Goal: Task Accomplishment & Management: Complete application form

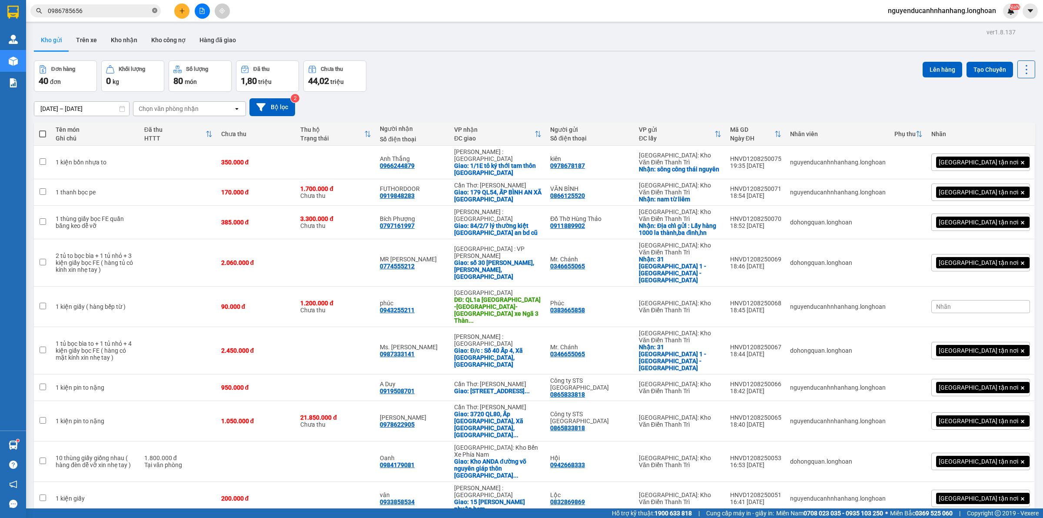
click at [153, 9] on icon "close-circle" at bounding box center [154, 10] width 5 height 5
click at [172, 12] on div at bounding box center [202, 10] width 65 height 15
click at [180, 13] on icon "plus" at bounding box center [182, 11] width 6 height 6
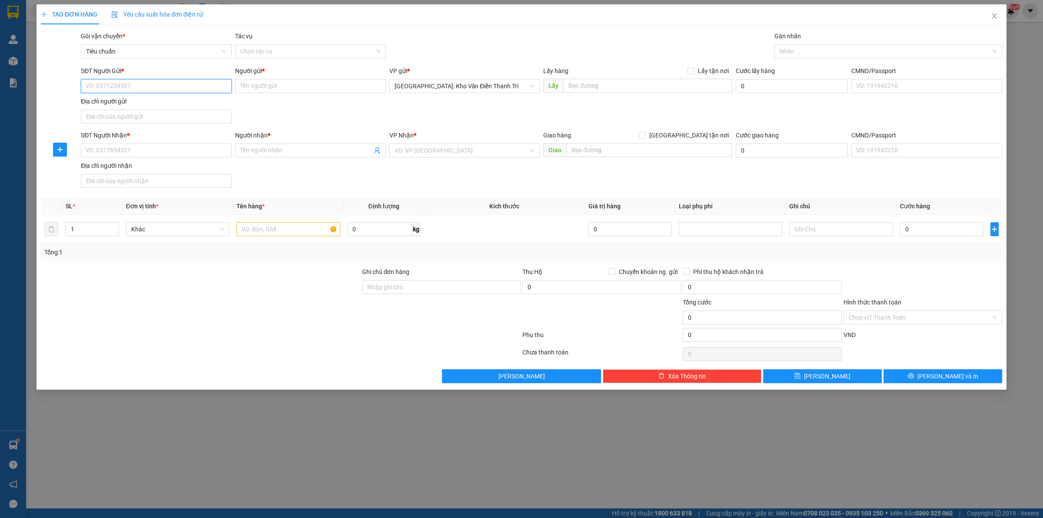
click at [127, 88] on input "SĐT Người Gửi *" at bounding box center [156, 86] width 151 height 14
paste input "097 8339087"
click at [96, 85] on input "097 8339087" at bounding box center [156, 86] width 151 height 14
type input "0978339087"
click at [309, 81] on input "Người gửi *" at bounding box center [310, 86] width 151 height 14
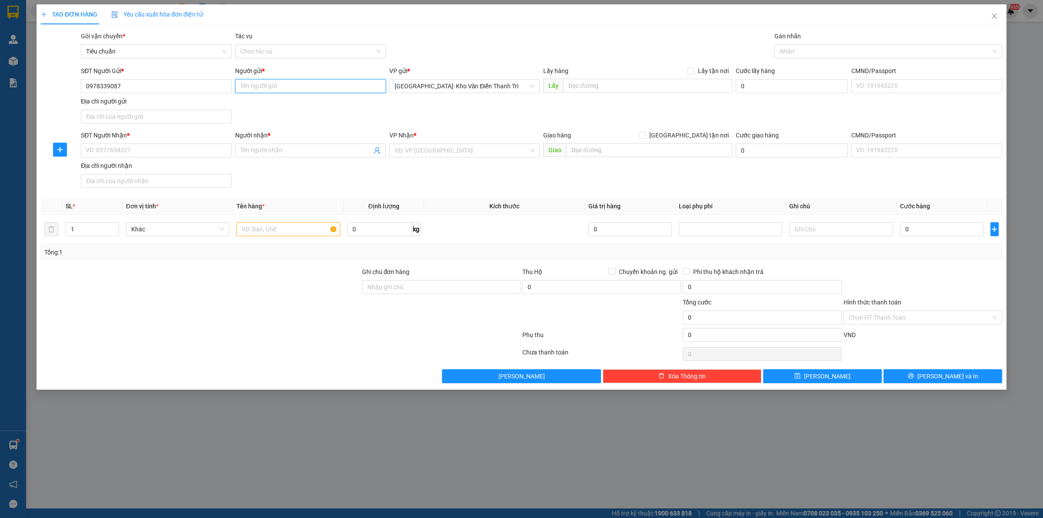
paste input "Mr [PERSON_NAME]"
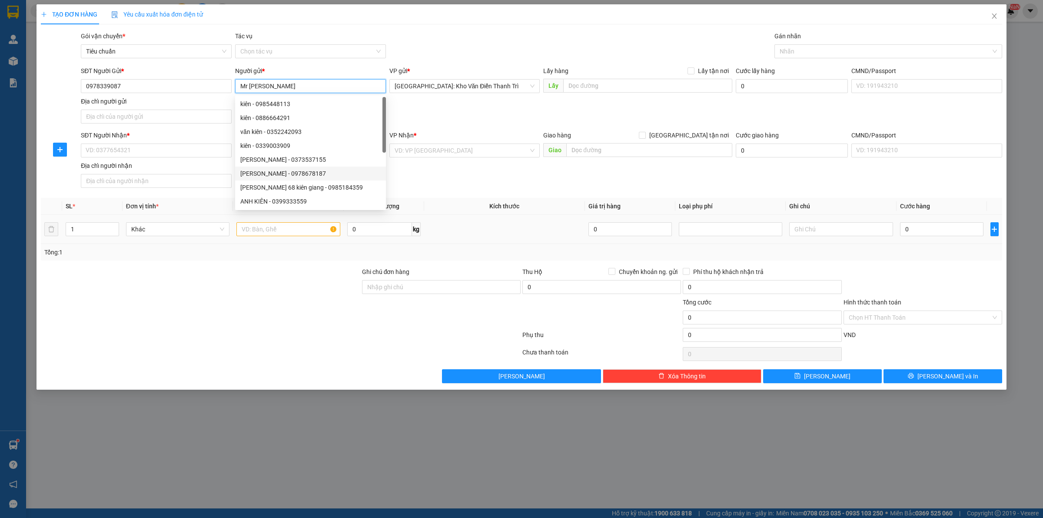
type input "Mr [PERSON_NAME]"
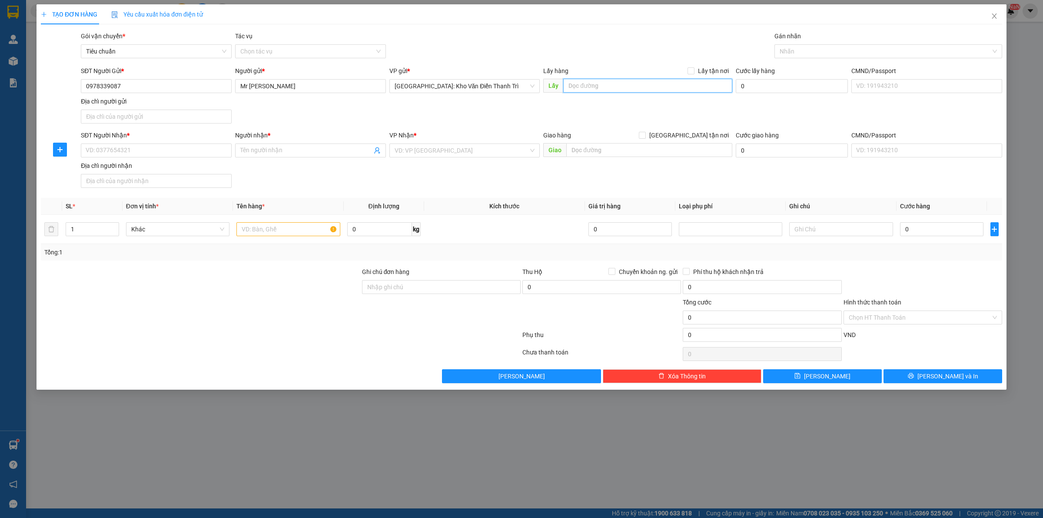
click at [596, 85] on input "text" at bounding box center [647, 86] width 169 height 14
paste input "Số 20 ngõ 65 đường [GEOGRAPHIC_DATA], [GEOGRAPHIC_DATA], [GEOGRAPHIC_DATA]"
type input "Số 20 ngõ 65 đường [GEOGRAPHIC_DATA], [GEOGRAPHIC_DATA], [GEOGRAPHIC_DATA]"
click at [700, 69] on span "Lấy tận nơi" at bounding box center [714, 71] width 38 height 10
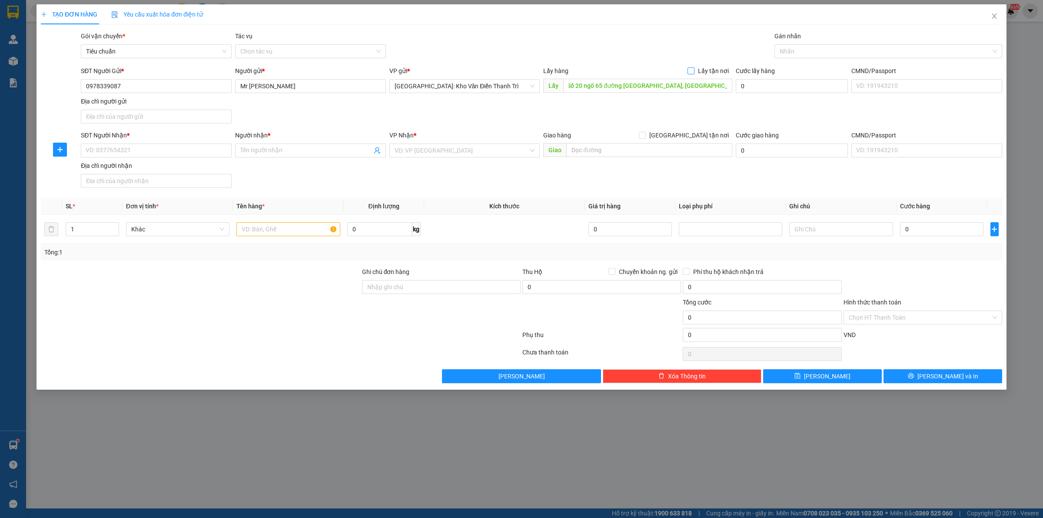
click at [694, 69] on input "Lấy tận nơi" at bounding box center [691, 70] width 6 height 6
checkbox input "true"
click at [733, 55] on div "Gói vận chuyển * Tiêu chuẩn Tác vụ Chọn tác vụ Gán nhãn Nhãn" at bounding box center [541, 46] width 925 height 30
click at [154, 159] on div "SĐT Người Nhận * VD: 0377654321" at bounding box center [156, 145] width 151 height 30
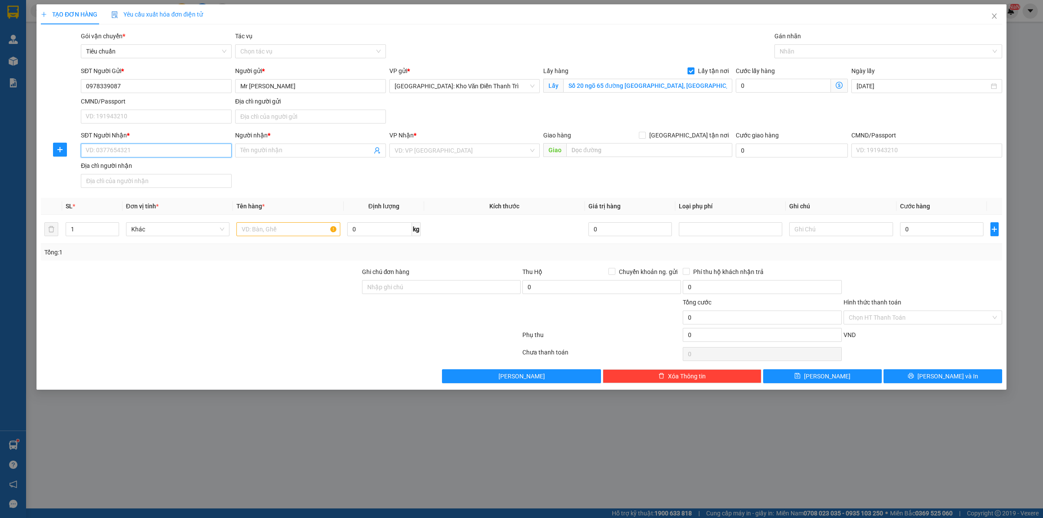
click at [148, 150] on input "SĐT Người Nhận *" at bounding box center [156, 150] width 151 height 14
paste input "0978876891"
type input "0978876891"
click at [266, 153] on input "Người nhận *" at bounding box center [306, 151] width 132 height 10
paste input "Mr [PERSON_NAME]"
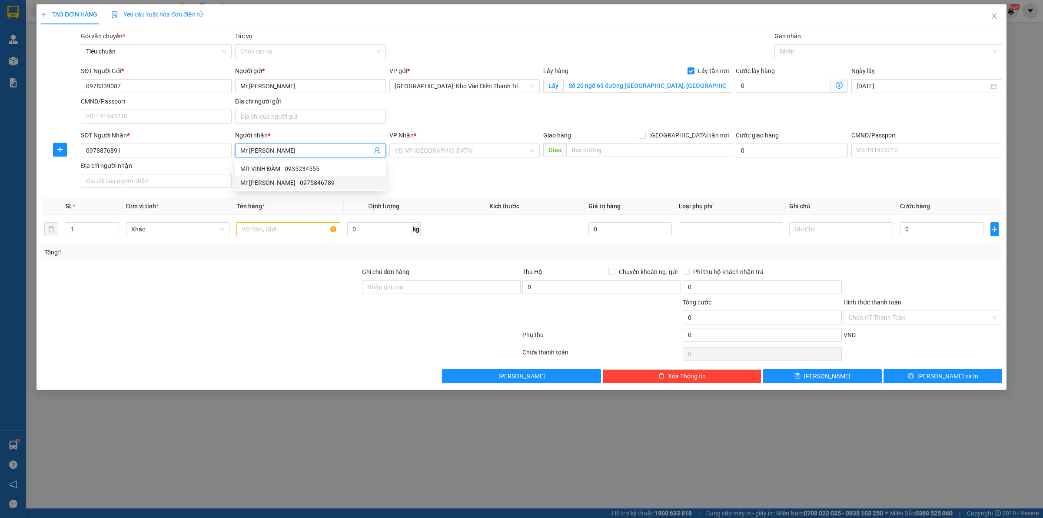
type input "Mr [PERSON_NAME]"
drag, startPoint x: 613, startPoint y: 156, endPoint x: 644, endPoint y: 150, distance: 30.9
click at [614, 156] on input "text" at bounding box center [649, 150] width 166 height 14
paste input "Số 364 ngô thì nhậm - tp Thái bình"
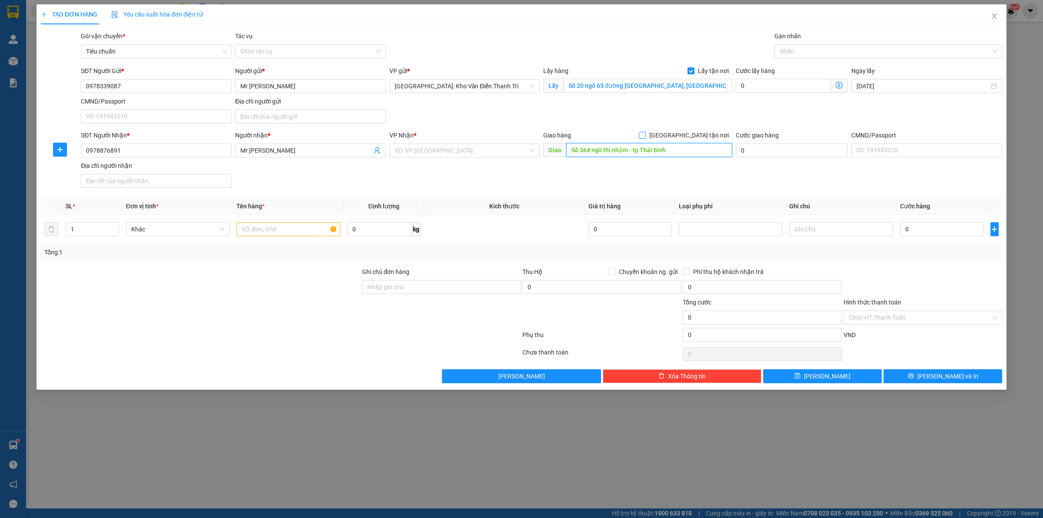
type input "Số 364 ngô thì nhậm - tp Thái bình"
click at [645, 137] on input "[GEOGRAPHIC_DATA] tận nơi" at bounding box center [642, 135] width 6 height 6
checkbox input "true"
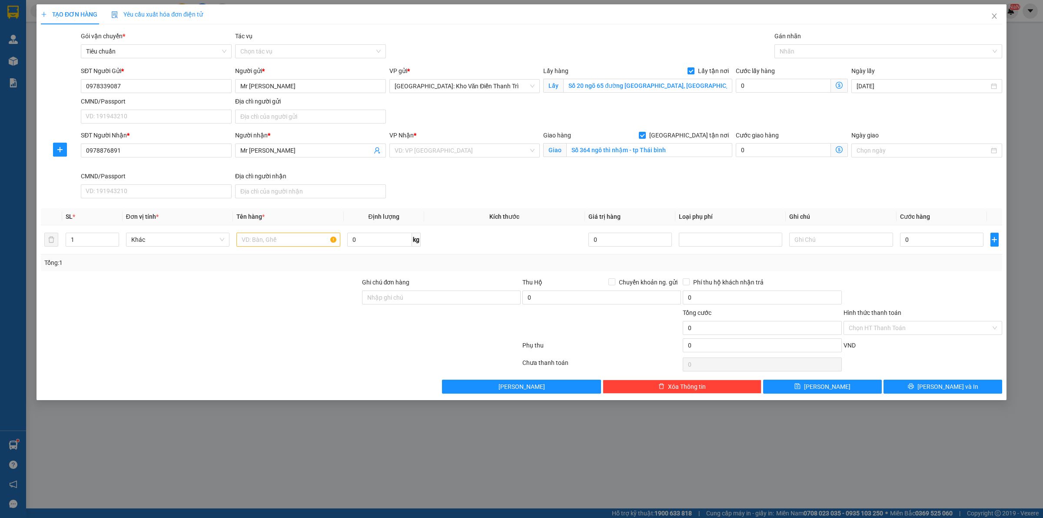
drag, startPoint x: 713, startPoint y: 124, endPoint x: 708, endPoint y: 123, distance: 5.1
click at [708, 123] on div "SĐT Người Gửi * 0978339087 Người gửi * Mr [PERSON_NAME] VP gửi * [GEOGRAPHIC_DA…" at bounding box center [541, 96] width 925 height 61
click at [483, 153] on input "search" at bounding box center [462, 150] width 134 height 13
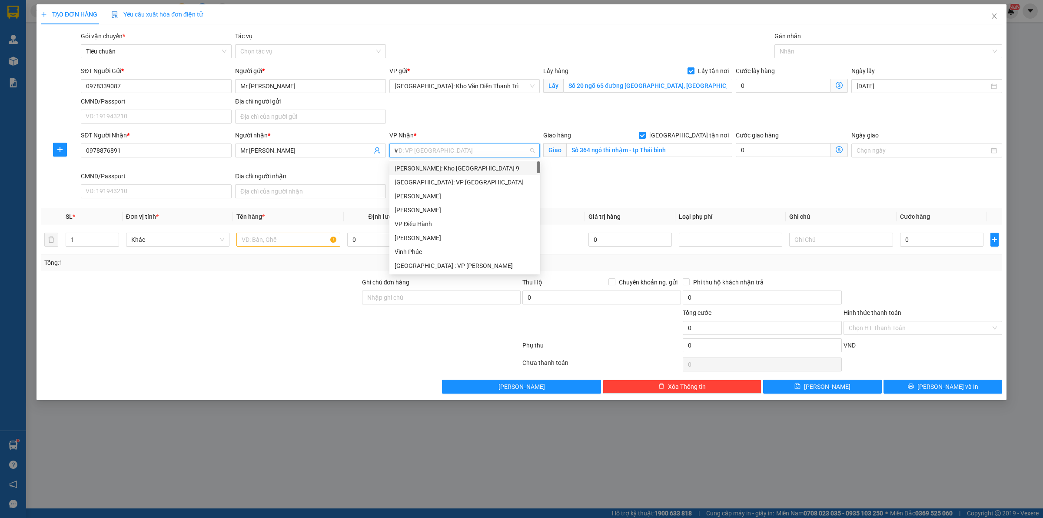
type input "vd"
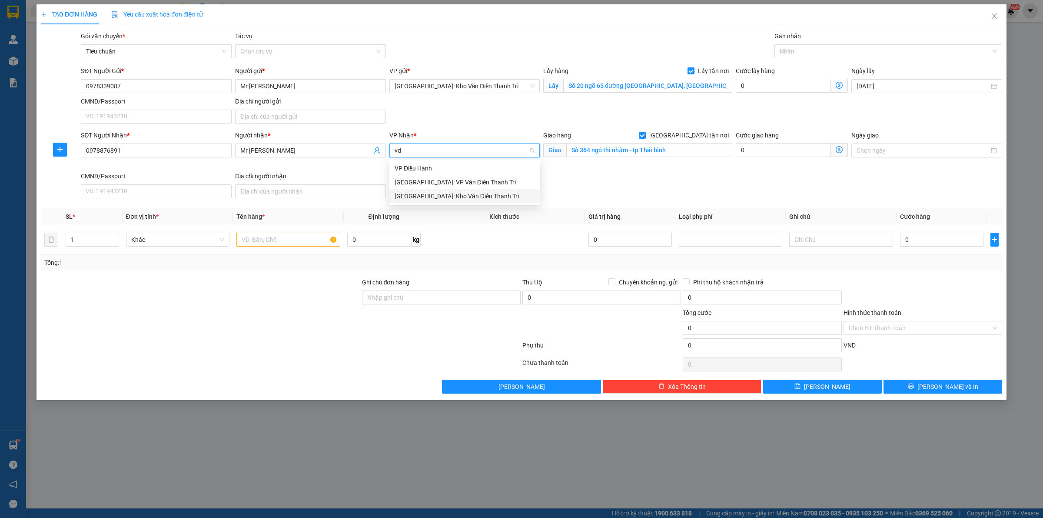
click at [453, 195] on div "[GEOGRAPHIC_DATA]: Kho Văn Điển Thanh Trì" at bounding box center [465, 196] width 140 height 10
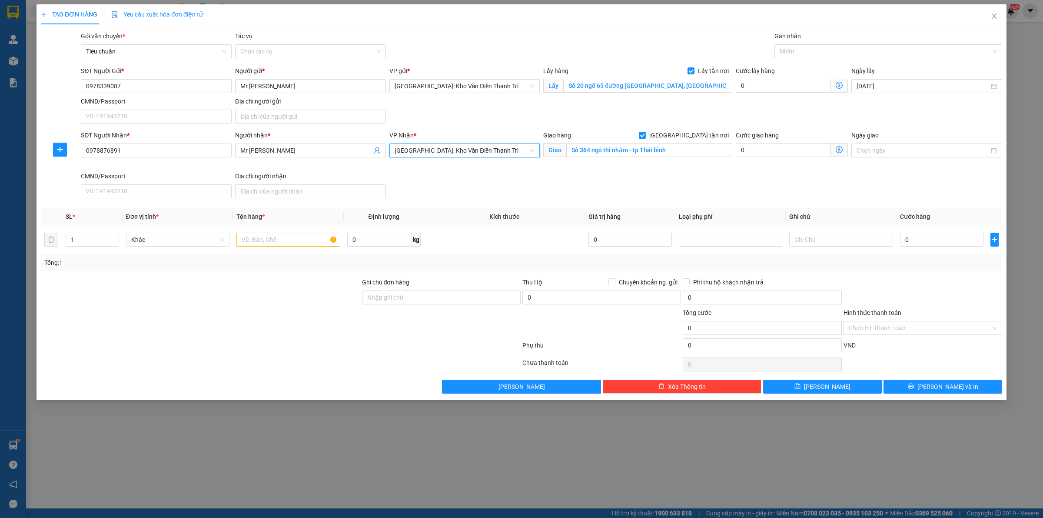
drag, startPoint x: 663, startPoint y: 207, endPoint x: 748, endPoint y: 80, distance: 152.5
click at [663, 207] on div "Transit Pickup Surcharge Ids Transit Deliver Surcharge Ids Transit Deliver Surc…" at bounding box center [521, 212] width 961 height 362
click at [788, 54] on div at bounding box center [884, 51] width 215 height 10
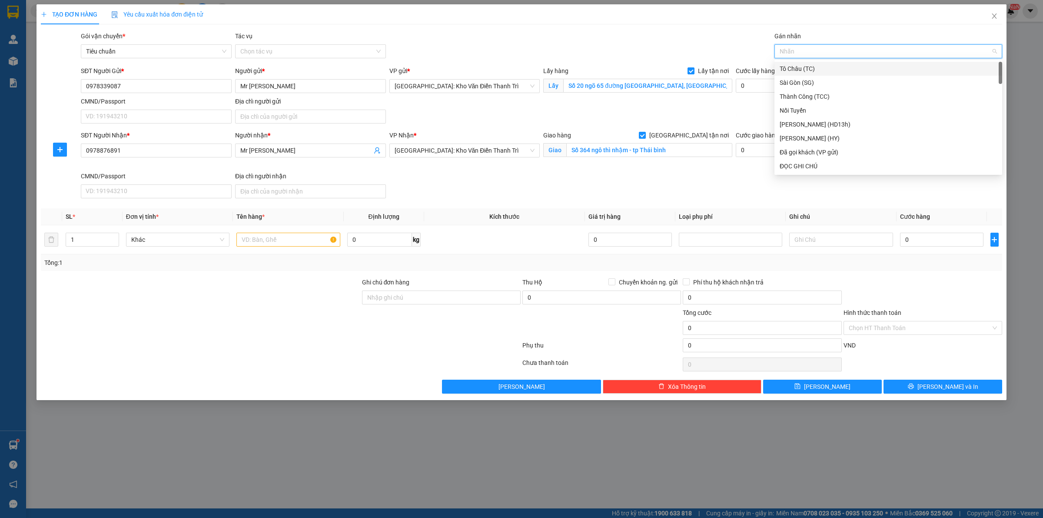
type input "f"
type input "gt"
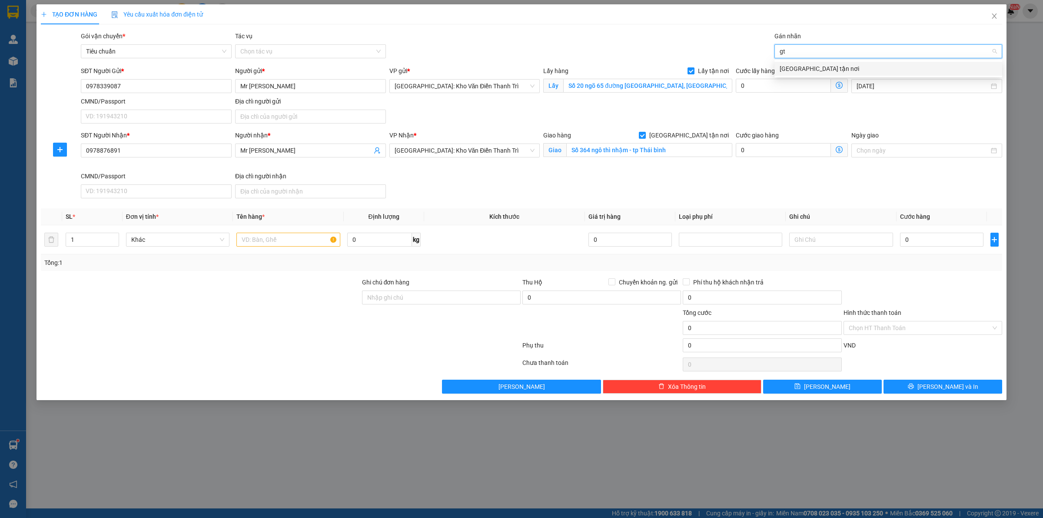
click at [796, 67] on div "[GEOGRAPHIC_DATA] tận nơi" at bounding box center [888, 69] width 217 height 10
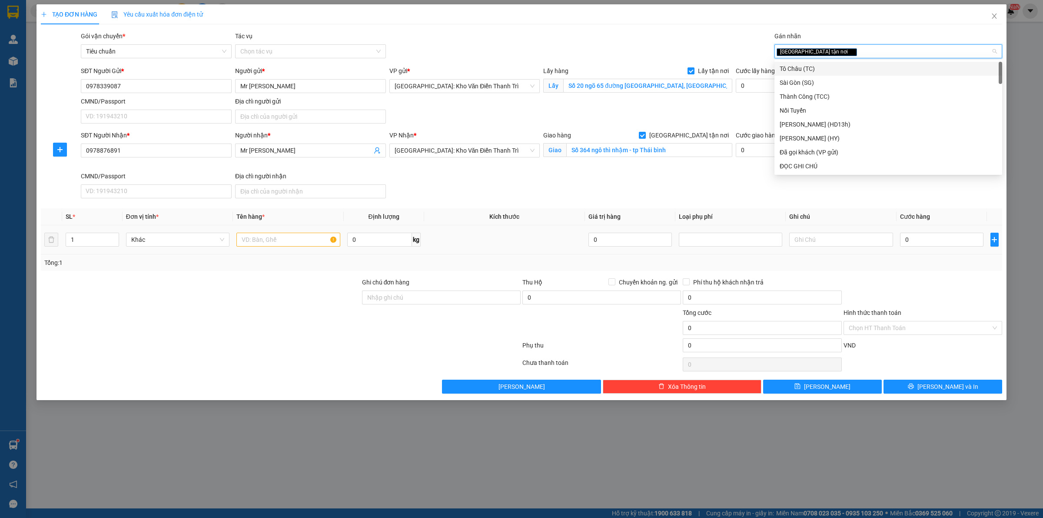
click at [299, 232] on div at bounding box center [287, 239] width 103 height 17
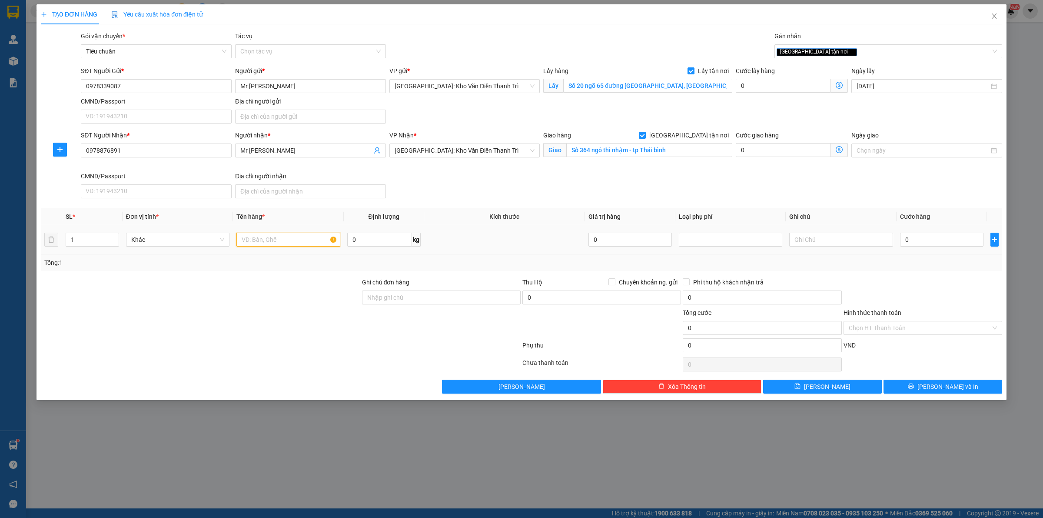
click at [305, 235] on input "text" at bounding box center [287, 240] width 103 height 14
click at [294, 243] on input "text" at bounding box center [287, 240] width 103 height 14
paste input "1 kiện linh kiện"
type input "1 kiện linh kiện a luân đón liên ninh"
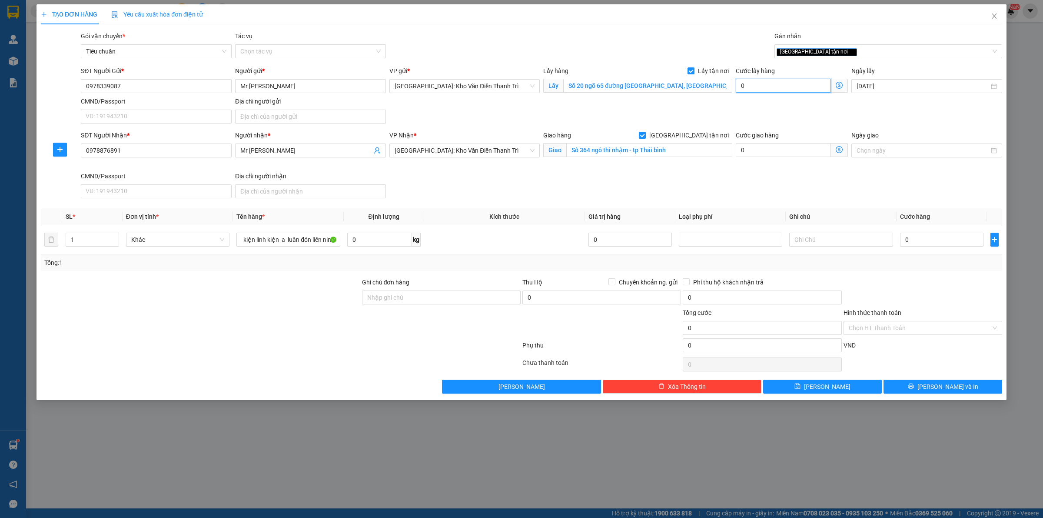
click at [794, 80] on input "0" at bounding box center [783, 86] width 95 height 14
type input "6"
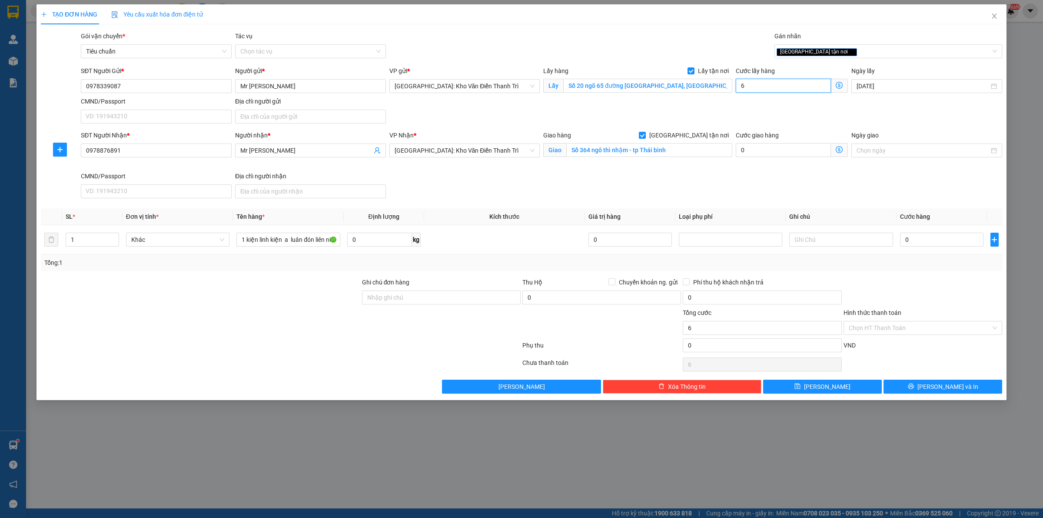
type input "65"
type input "65.000"
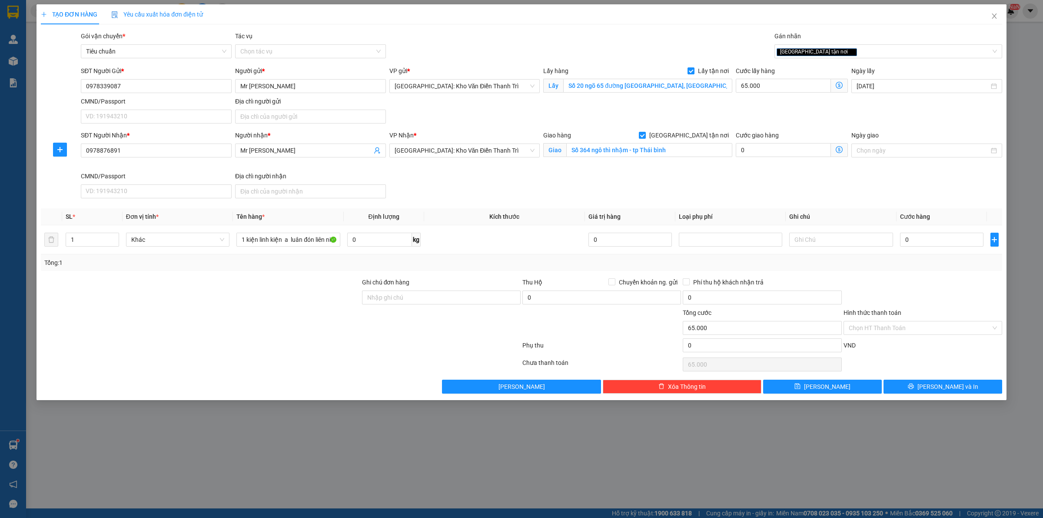
click at [744, 111] on div "SĐT Người Gửi * 0978339087 Người gửi * Mr [PERSON_NAME] VP gửi * [GEOGRAPHIC_DA…" at bounding box center [541, 96] width 925 height 61
click at [916, 241] on input "0" at bounding box center [941, 240] width 83 height 14
type input "1"
type input "65.001"
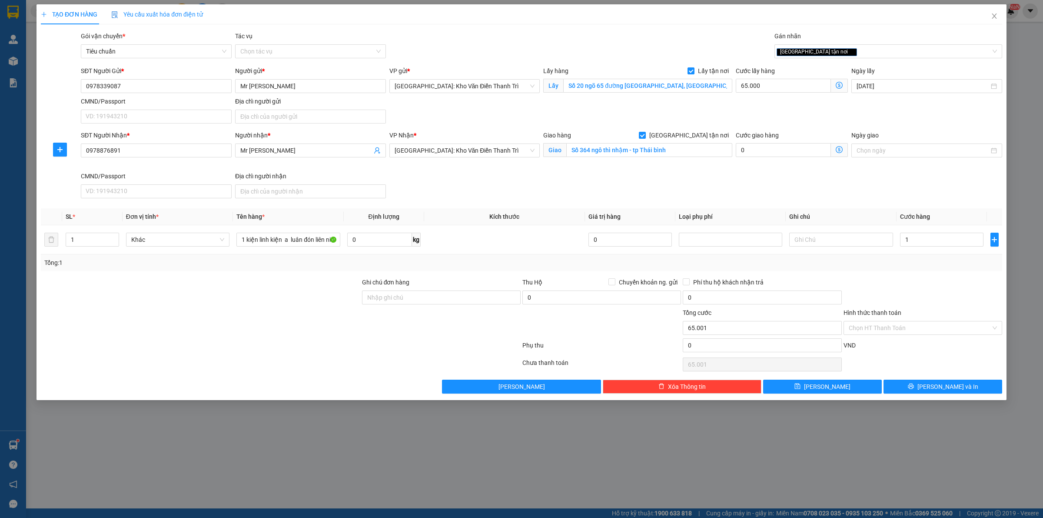
type input "1.000"
type input "66.000"
click at [914, 294] on div at bounding box center [923, 292] width 160 height 30
click at [850, 388] on button "[PERSON_NAME]" at bounding box center [822, 386] width 119 height 14
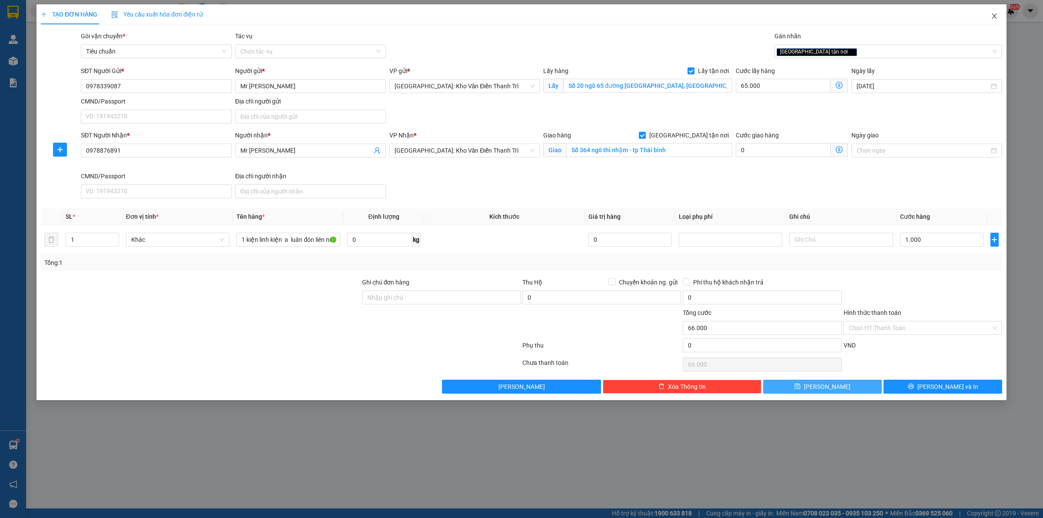
checkbox input "false"
type input "0"
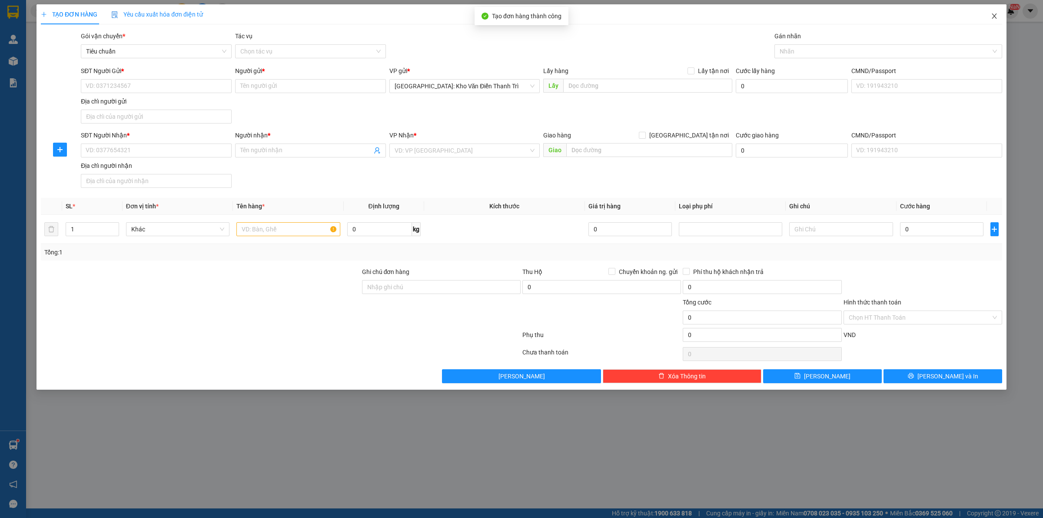
click at [995, 15] on icon "close" at bounding box center [994, 15] width 5 height 5
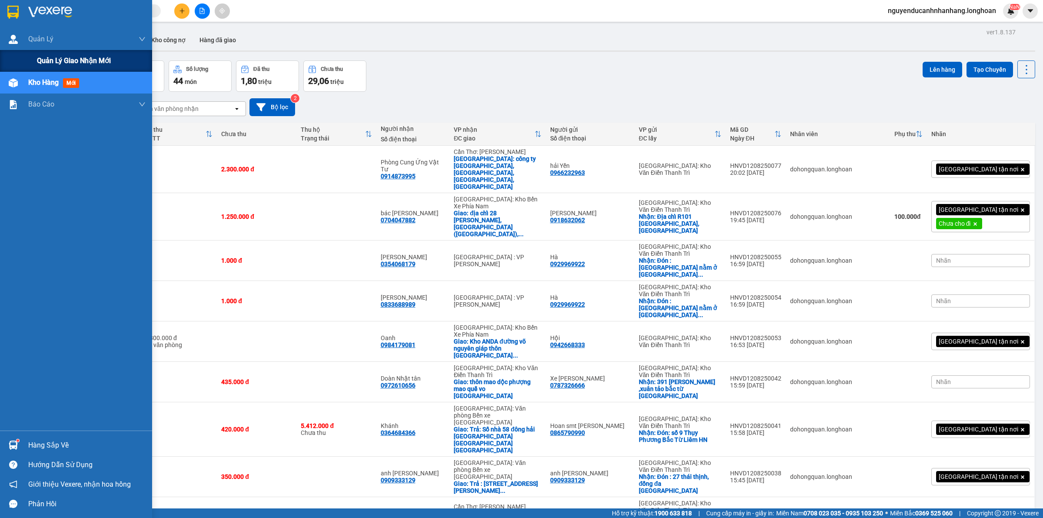
click at [32, 58] on div "Quản lý giao nhận mới" at bounding box center [76, 61] width 152 height 22
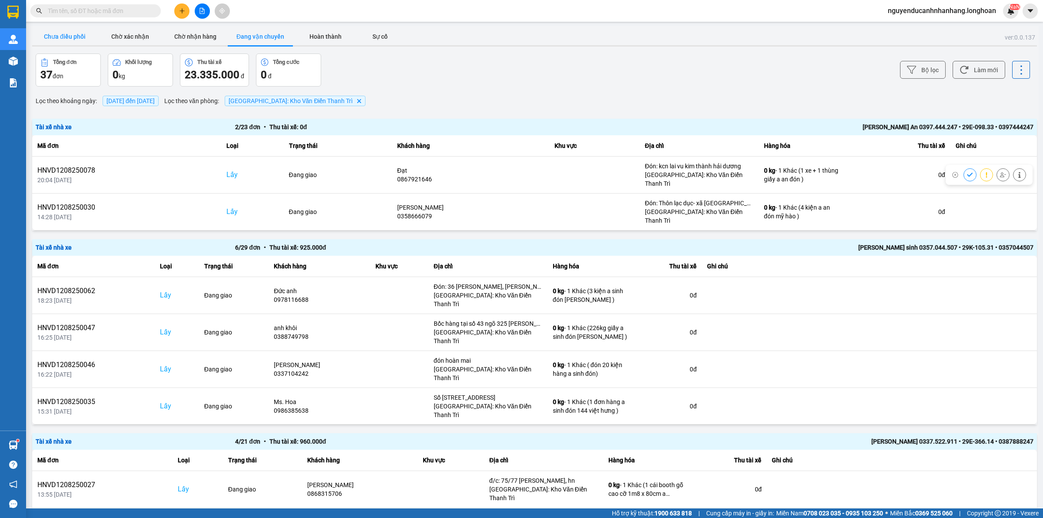
click at [80, 38] on button "Chưa điều phối" at bounding box center [64, 36] width 65 height 17
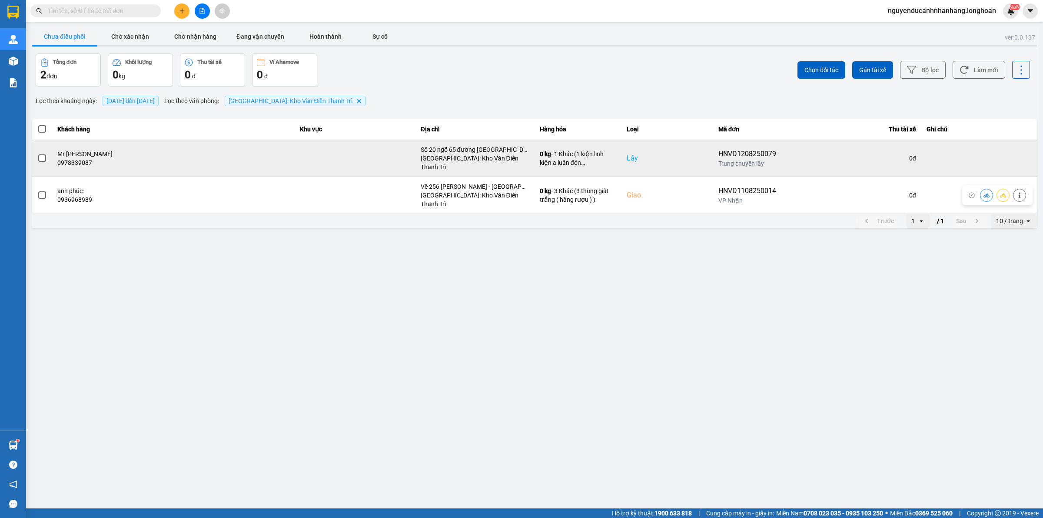
click at [43, 154] on span at bounding box center [42, 158] width 8 height 8
click at [37, 153] on input "checkbox" at bounding box center [37, 153] width 0 height 0
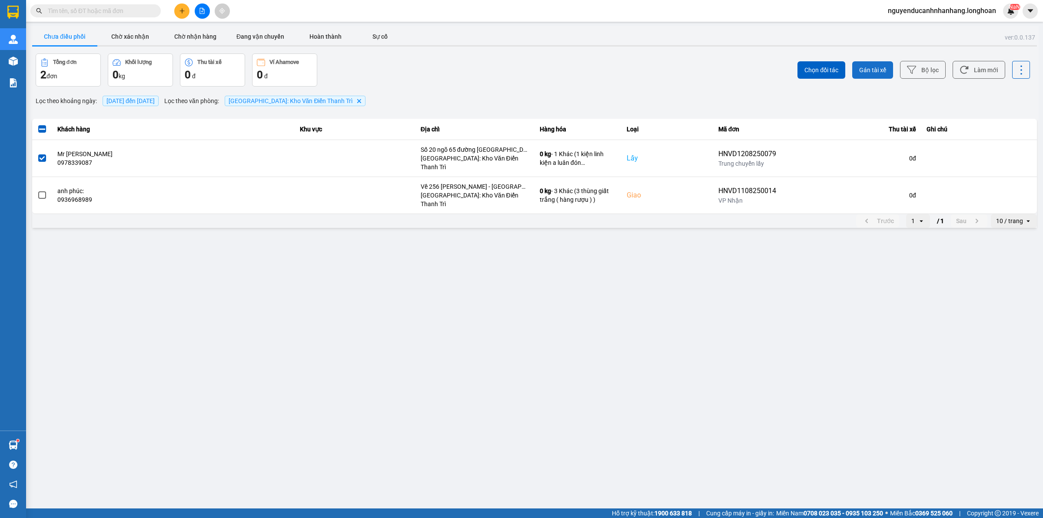
click at [877, 71] on span "Gán tài xế" at bounding box center [872, 70] width 27 height 9
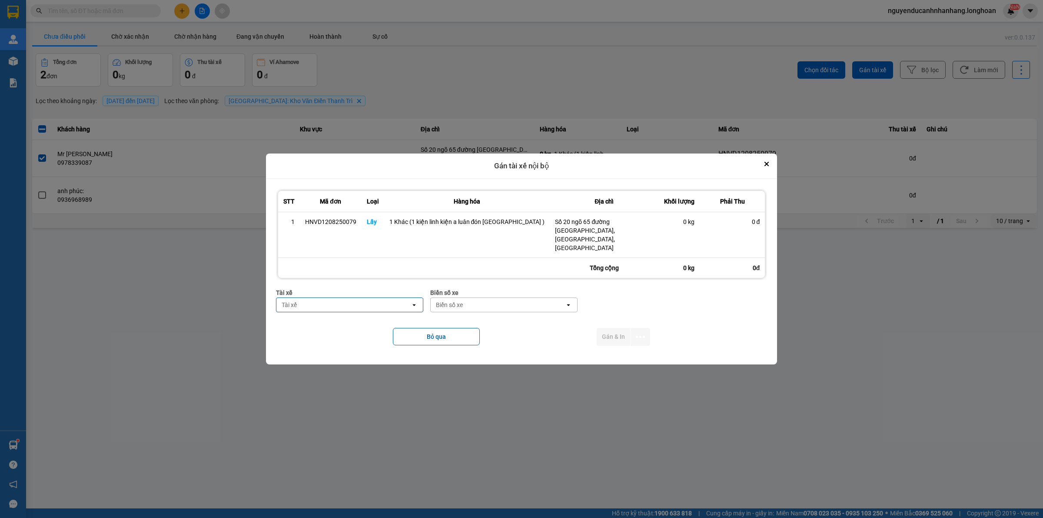
click at [366, 298] on div "Tài xế" at bounding box center [343, 305] width 134 height 14
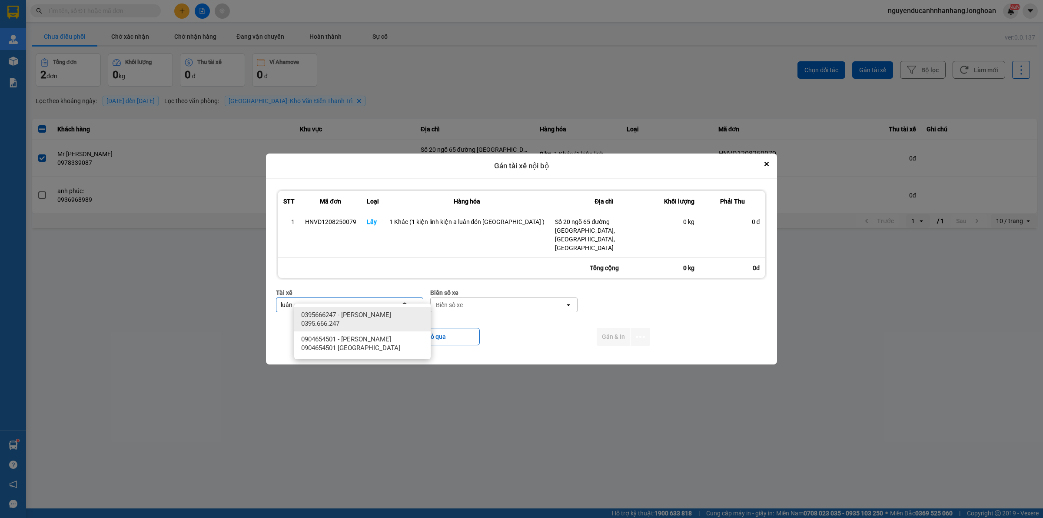
type input "luân"
click at [372, 312] on span "0395666247 - [PERSON_NAME] 0395.666.247" at bounding box center [364, 318] width 126 height 17
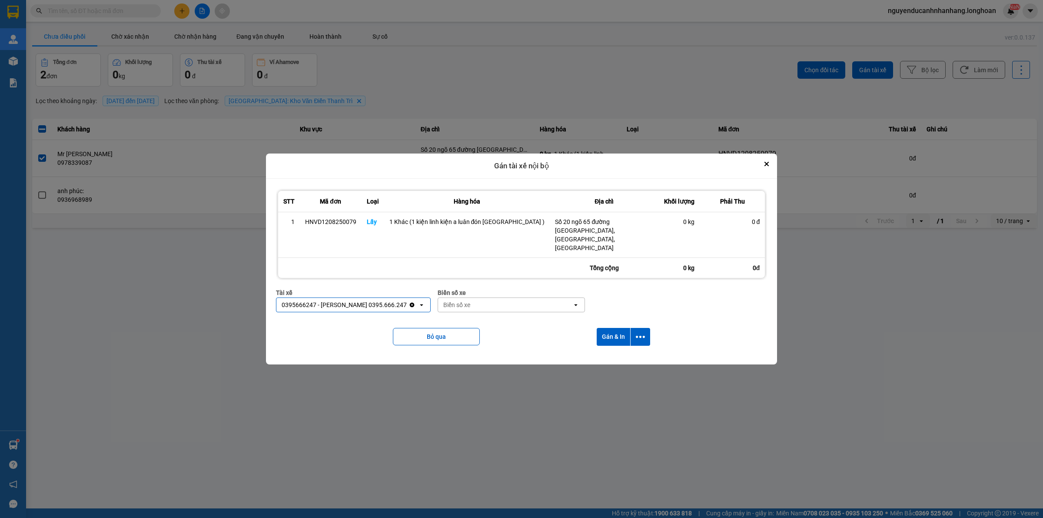
click at [486, 298] on div "Biển số xe" at bounding box center [505, 305] width 134 height 14
type input "31"
click at [485, 311] on span "29K-105.31" at bounding box center [474, 314] width 32 height 9
click at [631, 328] on button "dialog" at bounding box center [641, 337] width 20 height 18
click at [612, 354] on span "Chỉ gán tài" at bounding box center [599, 351] width 29 height 9
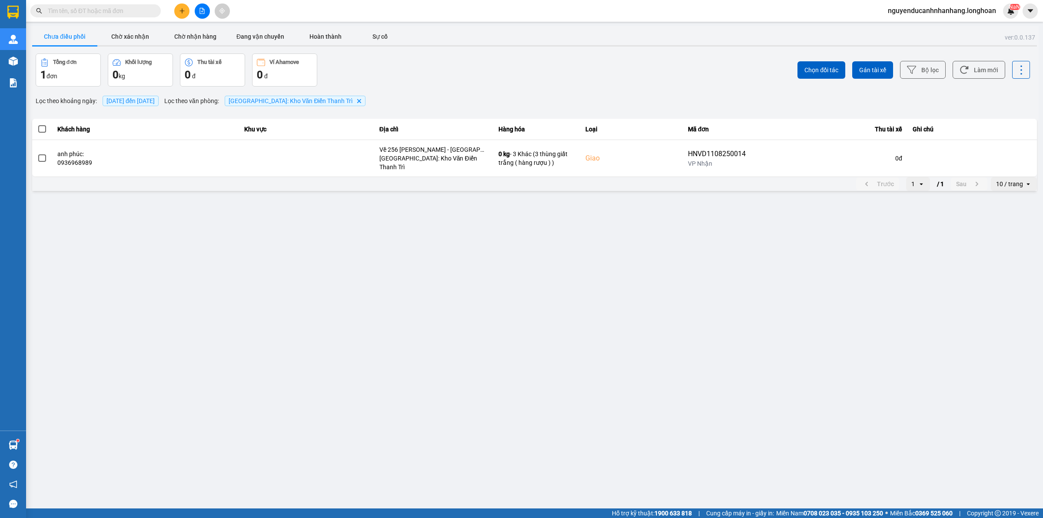
click at [179, 10] on icon "plus" at bounding box center [182, 11] width 6 height 6
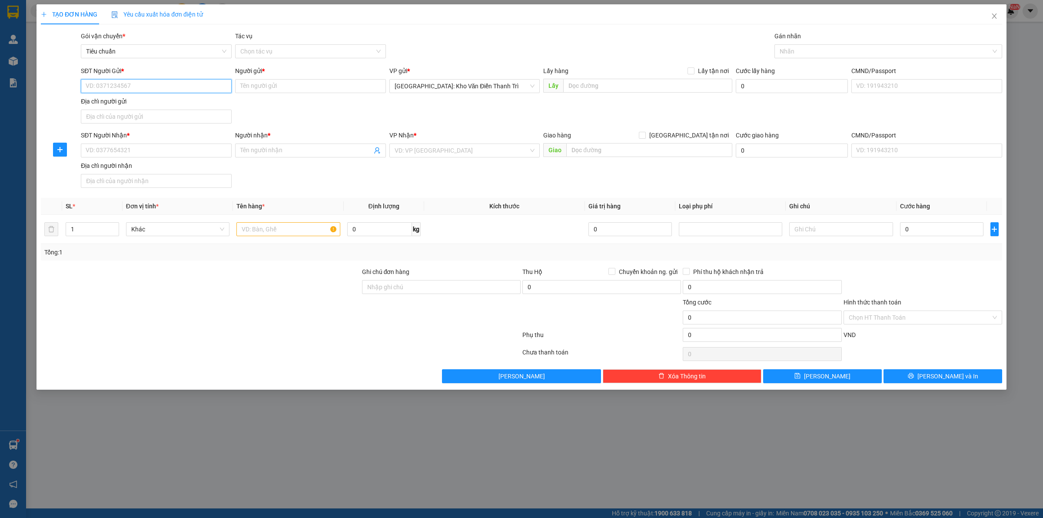
click at [150, 89] on input "SĐT Người Gửi *" at bounding box center [156, 86] width 151 height 14
paste input "0975005860"
type input "0975005860"
click at [275, 87] on input "Người gửi *" at bounding box center [310, 86] width 151 height 14
paste input "Tú"
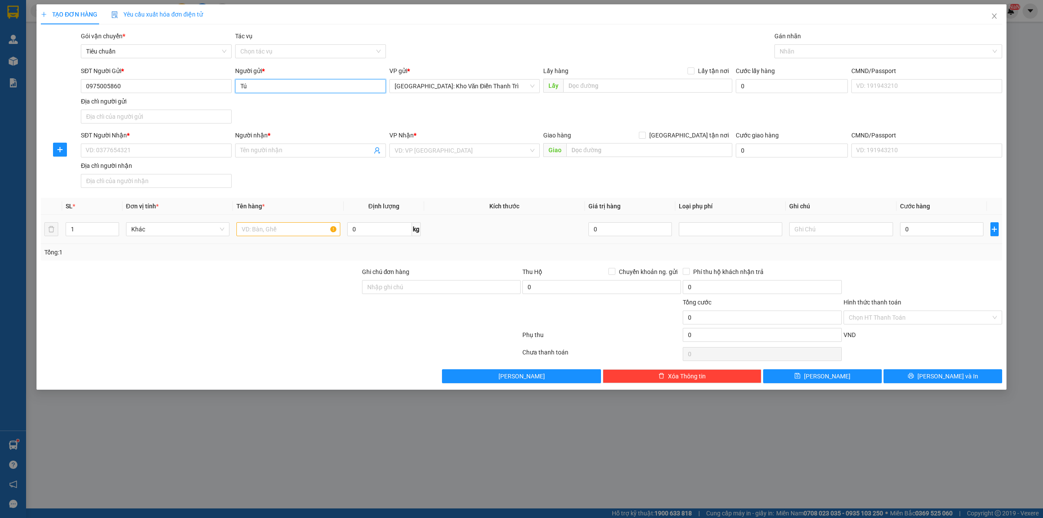
type input "Tú"
click at [613, 86] on input "text" at bounding box center [647, 86] width 169 height 14
paste input "Đón: Xã Phương Đình - [GEOGRAPHIC_DATA]"
type input "Đón: Xã Phương Đình - [GEOGRAPHIC_DATA]"
click at [707, 67] on span "Lấy tận nơi" at bounding box center [714, 71] width 38 height 10
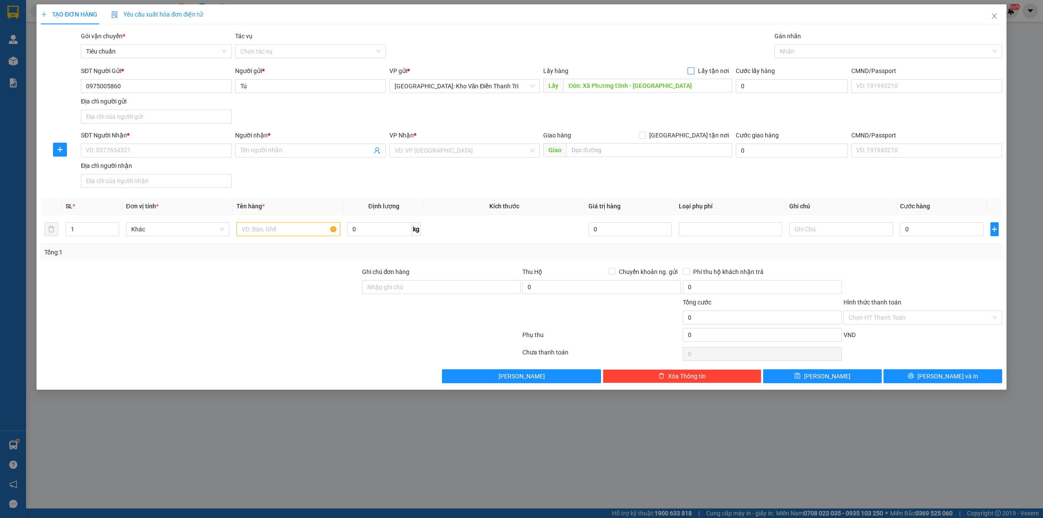
click at [694, 67] on input "Lấy tận nơi" at bounding box center [691, 70] width 6 height 6
checkbox input "true"
click at [722, 59] on div "Gói vận chuyển * Tiêu chuẩn Tác vụ Chọn tác vụ Gán nhãn Nhãn" at bounding box center [541, 46] width 925 height 30
click at [789, 53] on div at bounding box center [884, 51] width 215 height 10
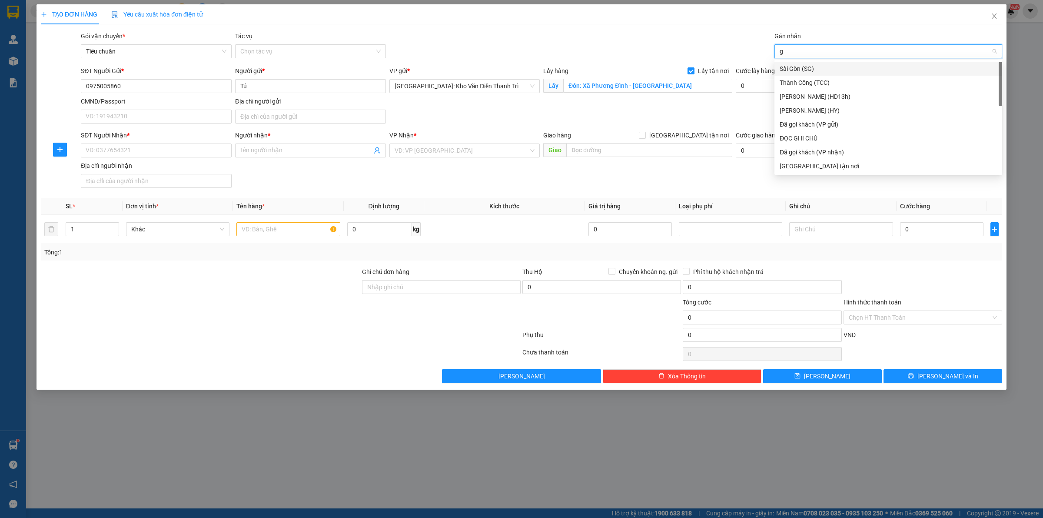
type input "gt"
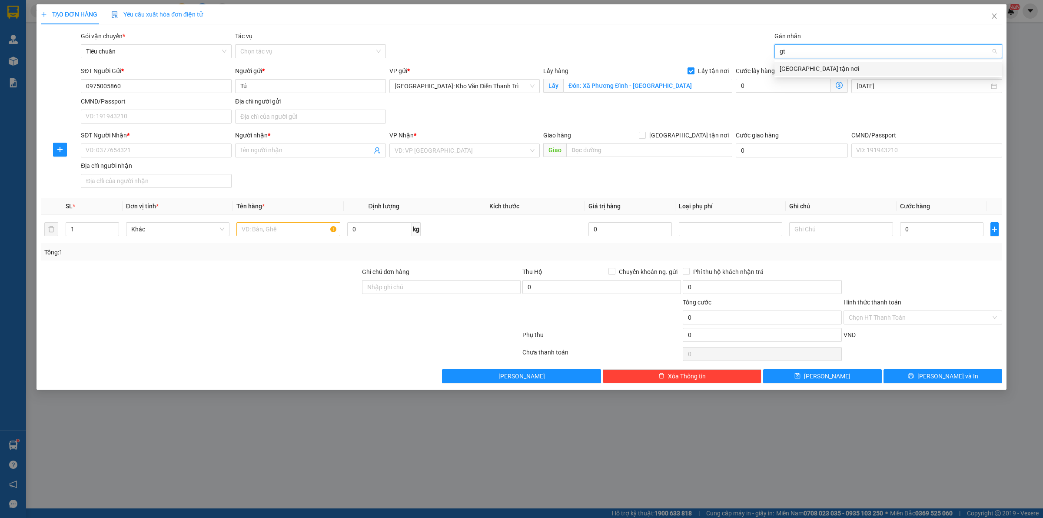
click at [826, 67] on div "[GEOGRAPHIC_DATA] tận nơi" at bounding box center [888, 69] width 217 height 10
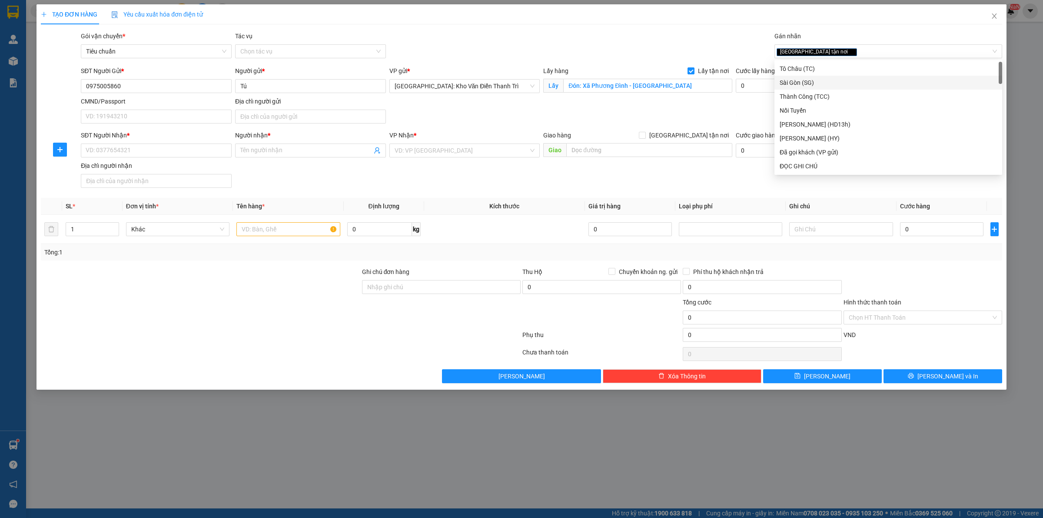
click at [713, 106] on div "SĐT Người Gửi * 0975005860 Người gửi * Tú VP gửi * [GEOGRAPHIC_DATA]: Kho Văn Đ…" at bounding box center [541, 96] width 925 height 61
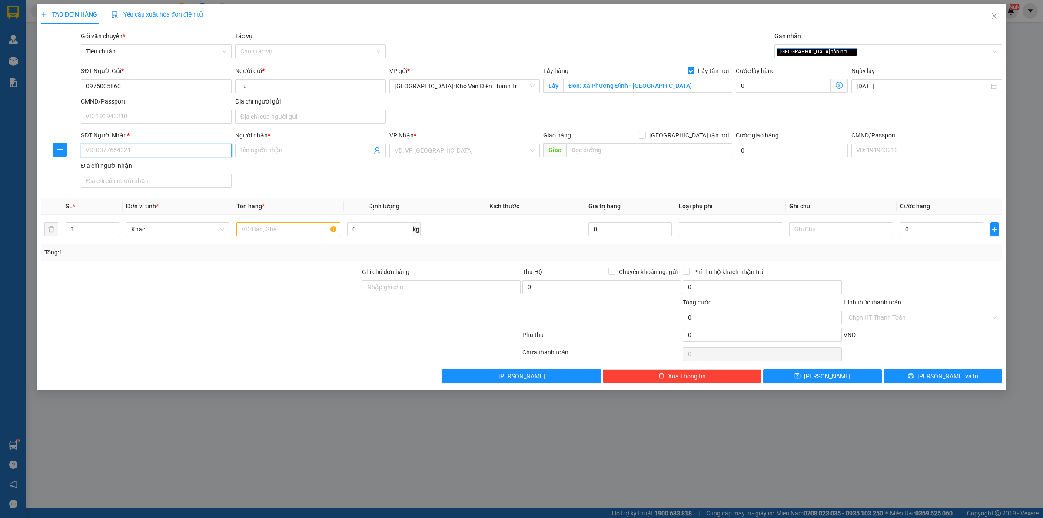
click at [119, 152] on input "SĐT Người Nhận *" at bounding box center [156, 150] width 151 height 14
click at [994, 20] on span "Close" at bounding box center [994, 16] width 24 height 24
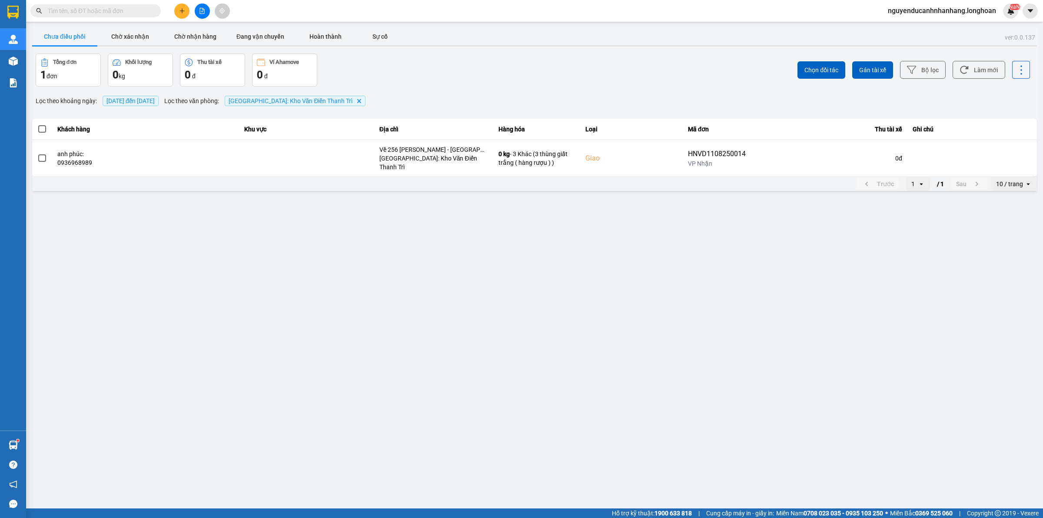
click at [150, 9] on span at bounding box center [95, 10] width 130 height 13
click at [138, 10] on input "text" at bounding box center [99, 11] width 103 height 10
paste input "0822862555"
type input "0822862555"
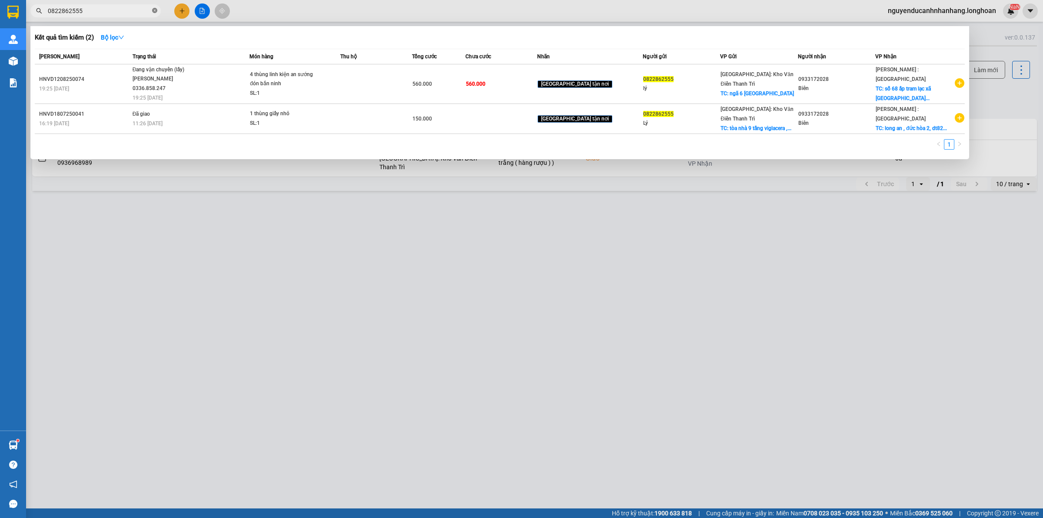
click at [153, 9] on icon "close-circle" at bounding box center [154, 10] width 5 height 5
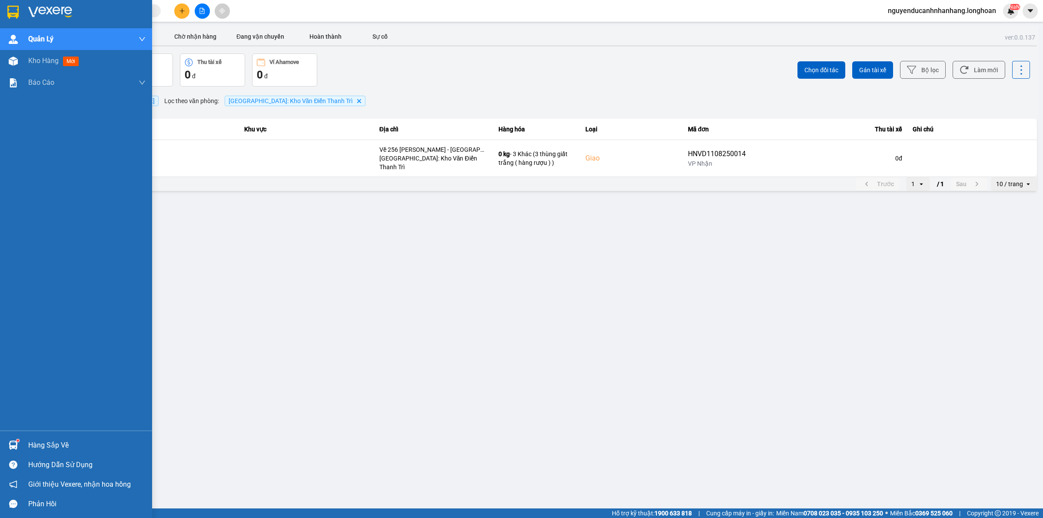
click at [18, 16] on img at bounding box center [12, 12] width 11 height 13
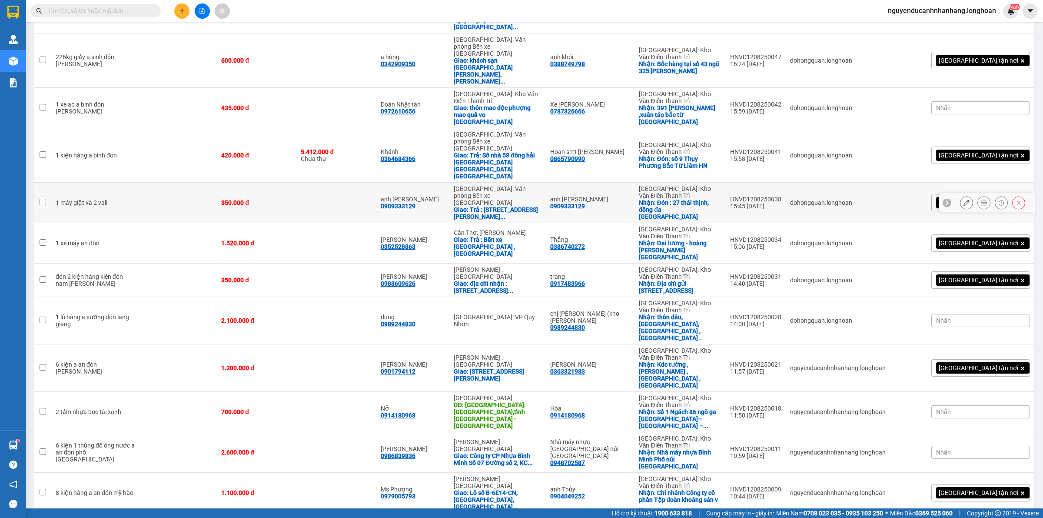
scroll to position [380, 0]
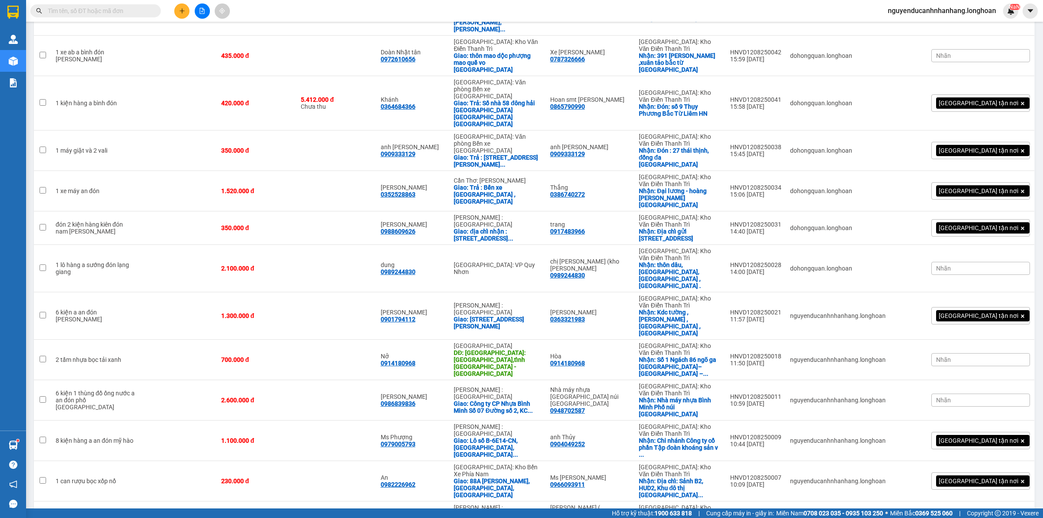
click at [111, 7] on input "text" at bounding box center [99, 11] width 103 height 10
paste input "0986785656"
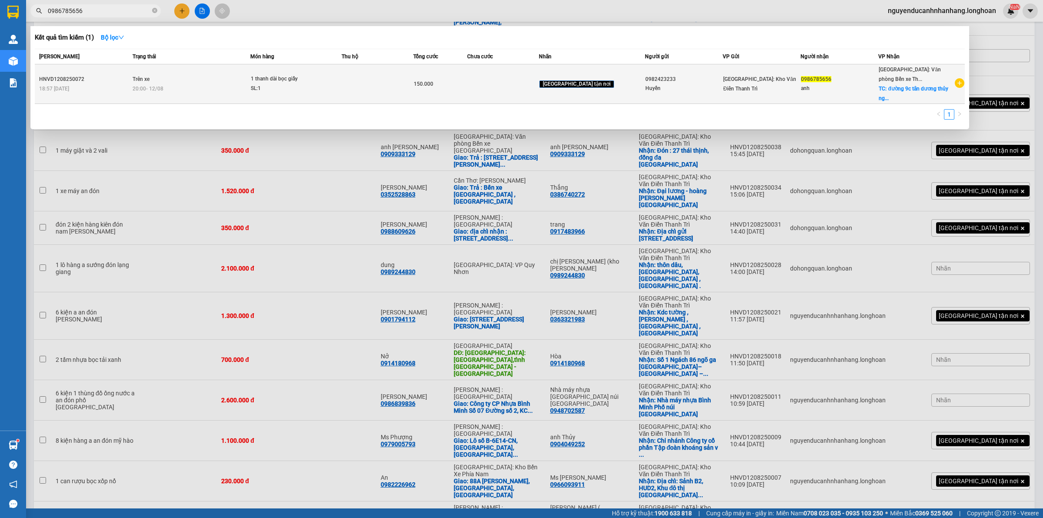
type input "0986785656"
click at [209, 90] on div "20:00 [DATE]" at bounding box center [191, 89] width 117 height 10
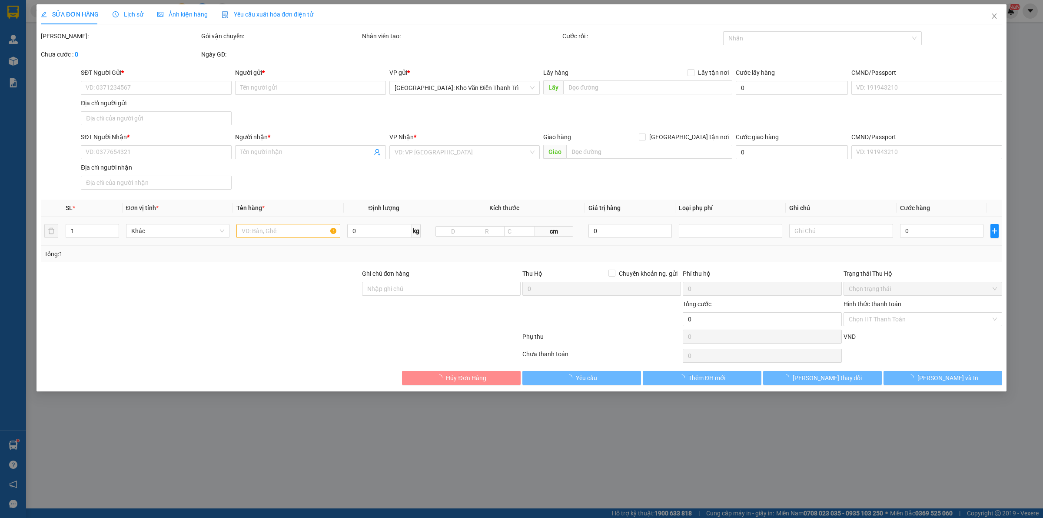
type input "0982423233"
type input "Huyền"
type input "0986785656"
type input "anh"
checkbox input "true"
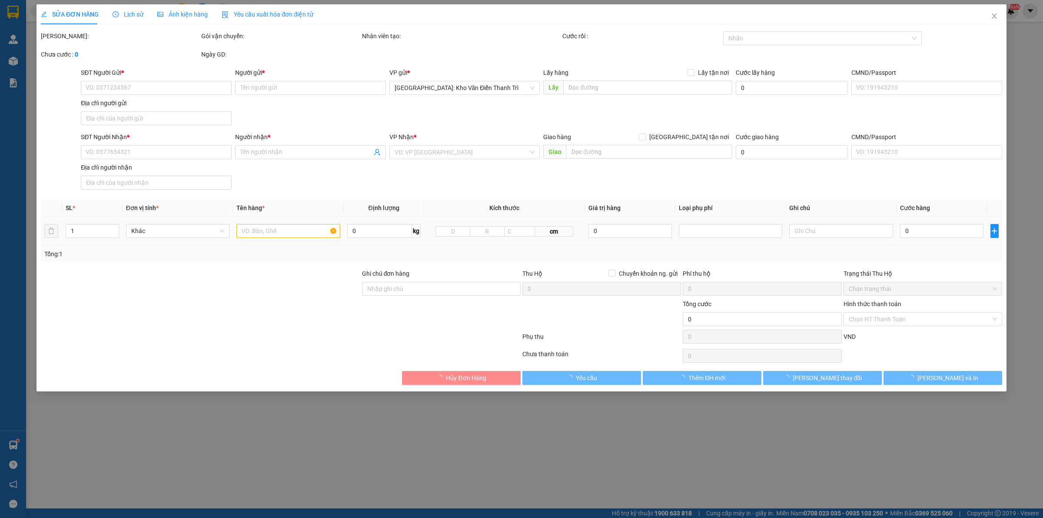
type input "đường 9c tân dương thủy nguyên [GEOGRAPHIC_DATA]"
type input "hàng giao nguyên kiện, hư vỡ ko đền"
type input "150.000"
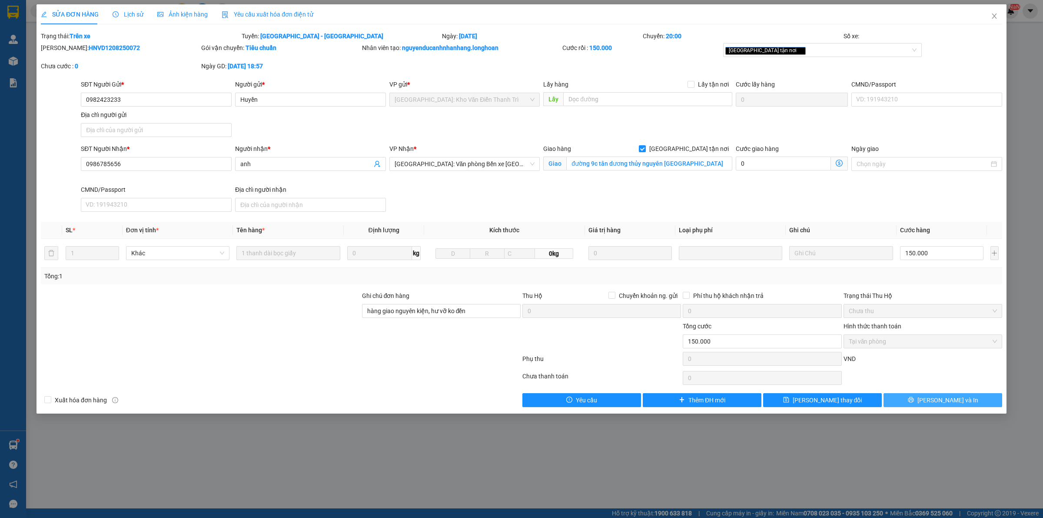
click at [931, 406] on button "[PERSON_NAME] và In" at bounding box center [943, 400] width 119 height 14
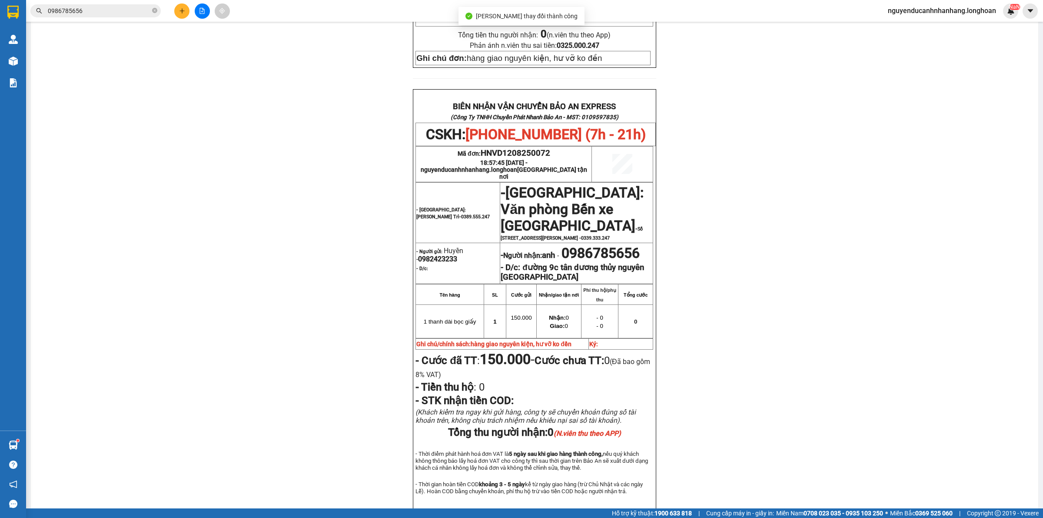
scroll to position [380, 0]
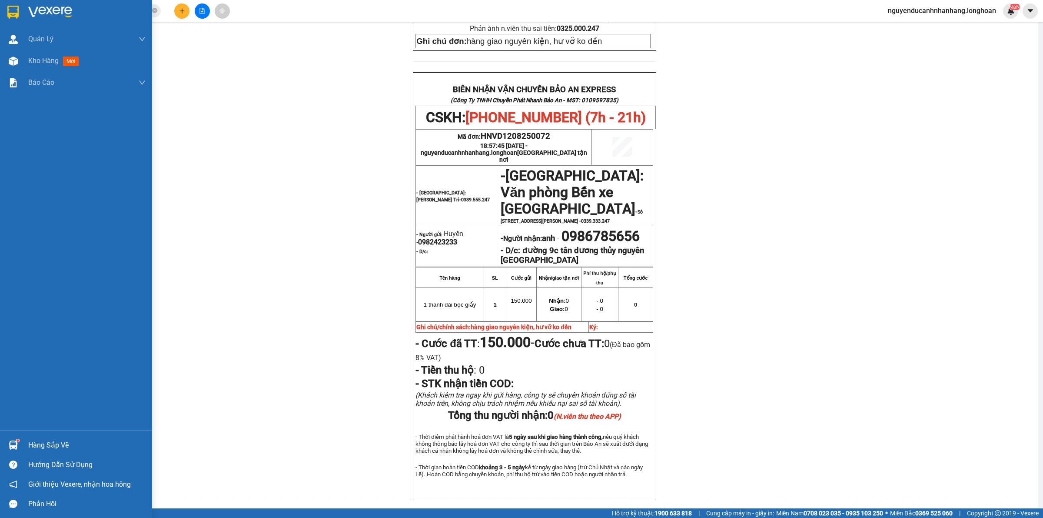
click at [21, 11] on div at bounding box center [76, 14] width 152 height 28
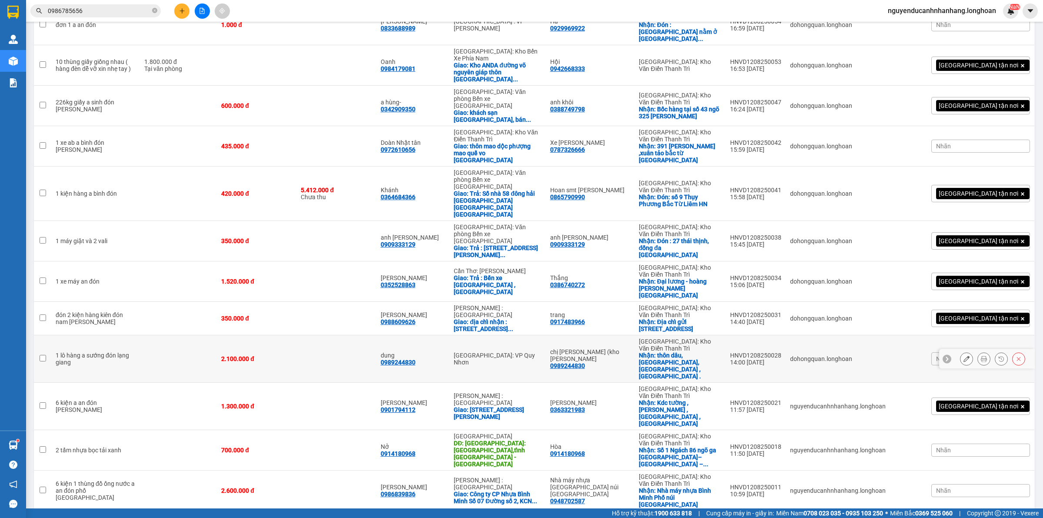
scroll to position [326, 0]
